Goal: Task Accomplishment & Management: Use online tool/utility

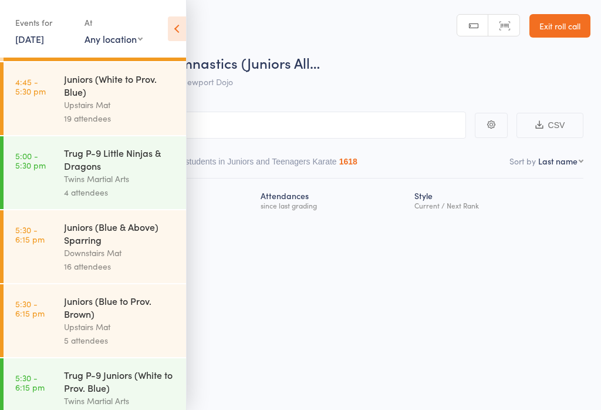
scroll to position [251, 0]
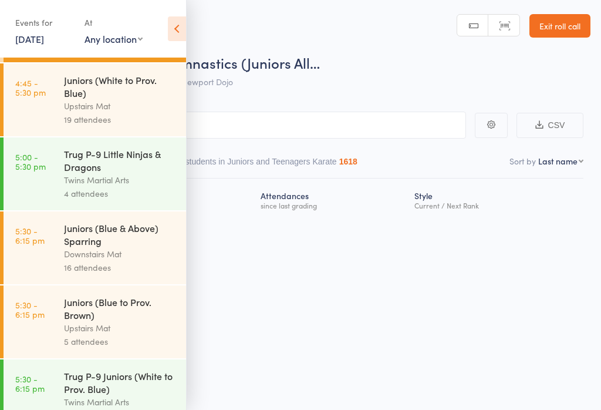
click at [89, 335] on div "Upstairs Mat" at bounding box center [120, 328] width 112 height 14
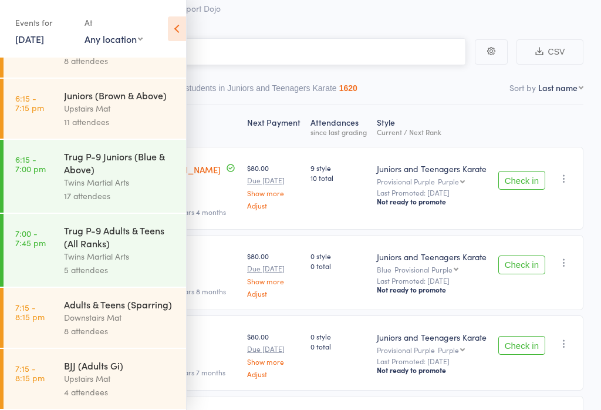
scroll to position [54, 0]
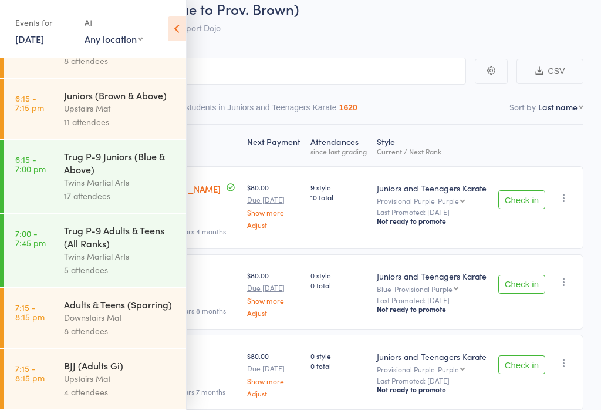
click at [168, 29] on icon at bounding box center [177, 28] width 18 height 25
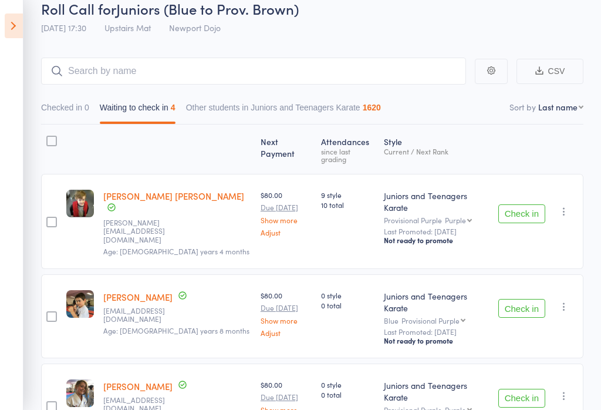
click at [527, 204] on button "Check in" at bounding box center [522, 213] width 47 height 19
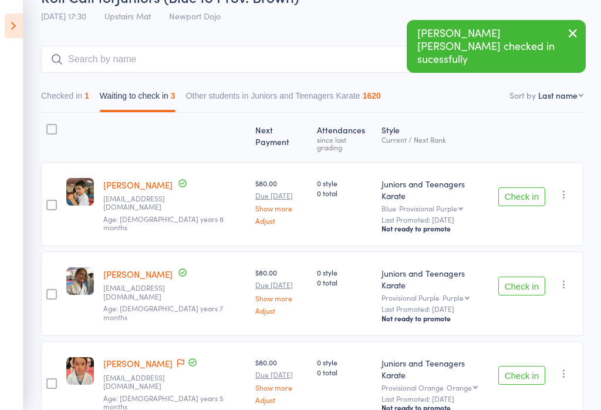
scroll to position [69, 0]
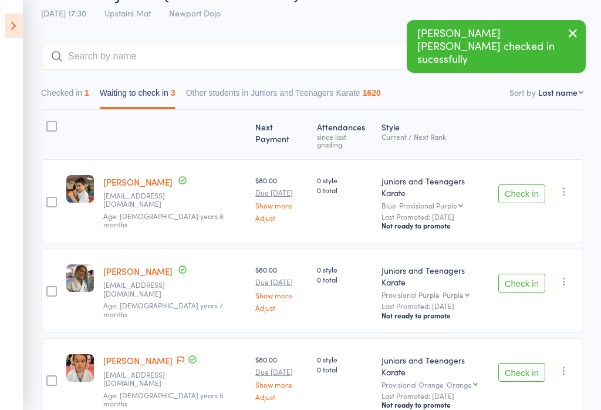
click at [529, 274] on button "Check in" at bounding box center [522, 283] width 47 height 19
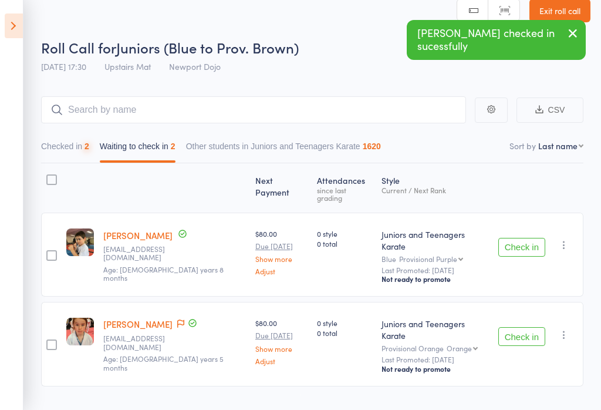
scroll to position [17, 0]
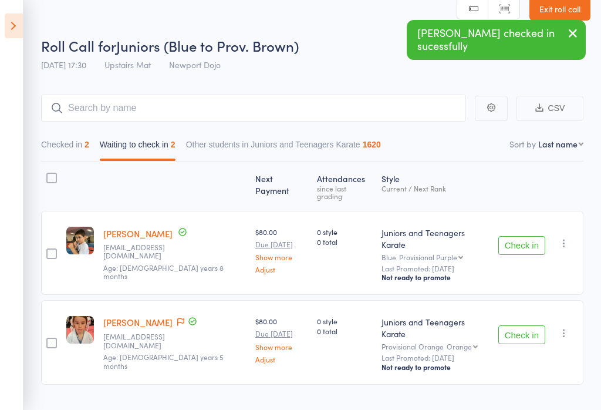
click at [537, 325] on button "Check in" at bounding box center [522, 334] width 47 height 19
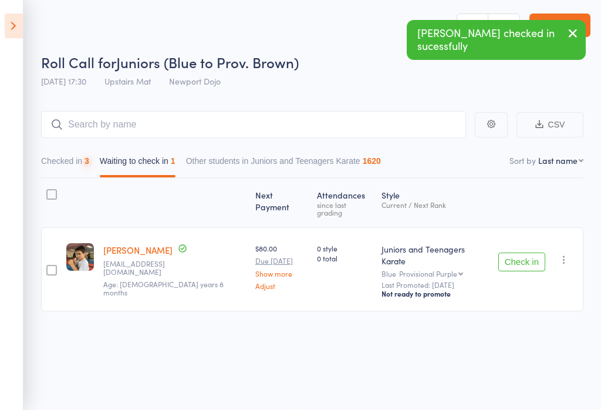
scroll to position [1, 0]
click at [63, 133] on input "search" at bounding box center [253, 124] width 425 height 27
click at [61, 157] on button "Checked in 3" at bounding box center [65, 163] width 48 height 27
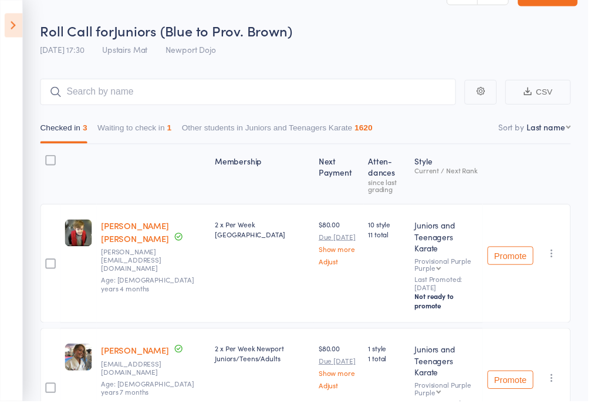
scroll to position [39, 0]
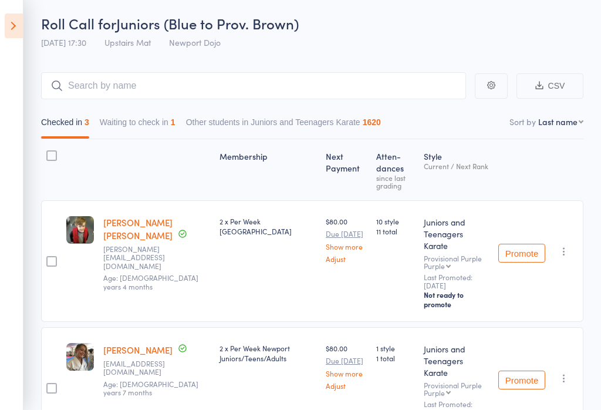
click at [118, 112] on button "Waiting to check in 1" at bounding box center [138, 125] width 76 height 27
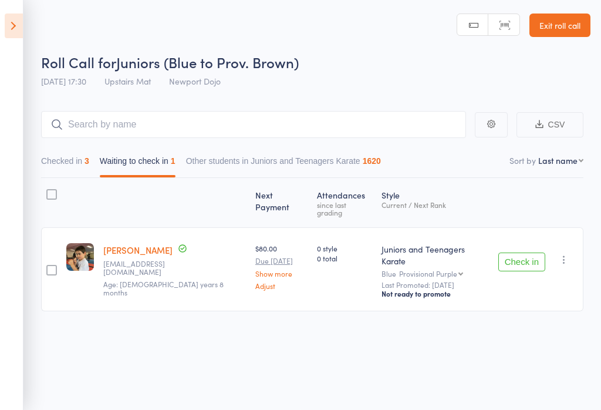
scroll to position [1, 0]
click at [571, 253] on button "button" at bounding box center [564, 260] width 14 height 14
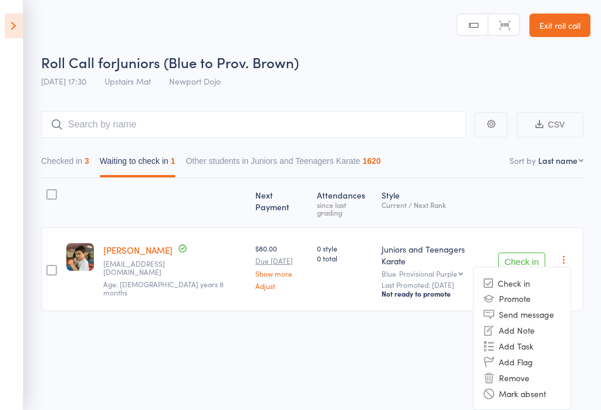
click at [532, 369] on li "Remove" at bounding box center [522, 377] width 97 height 16
